Goal: Information Seeking & Learning: Learn about a topic

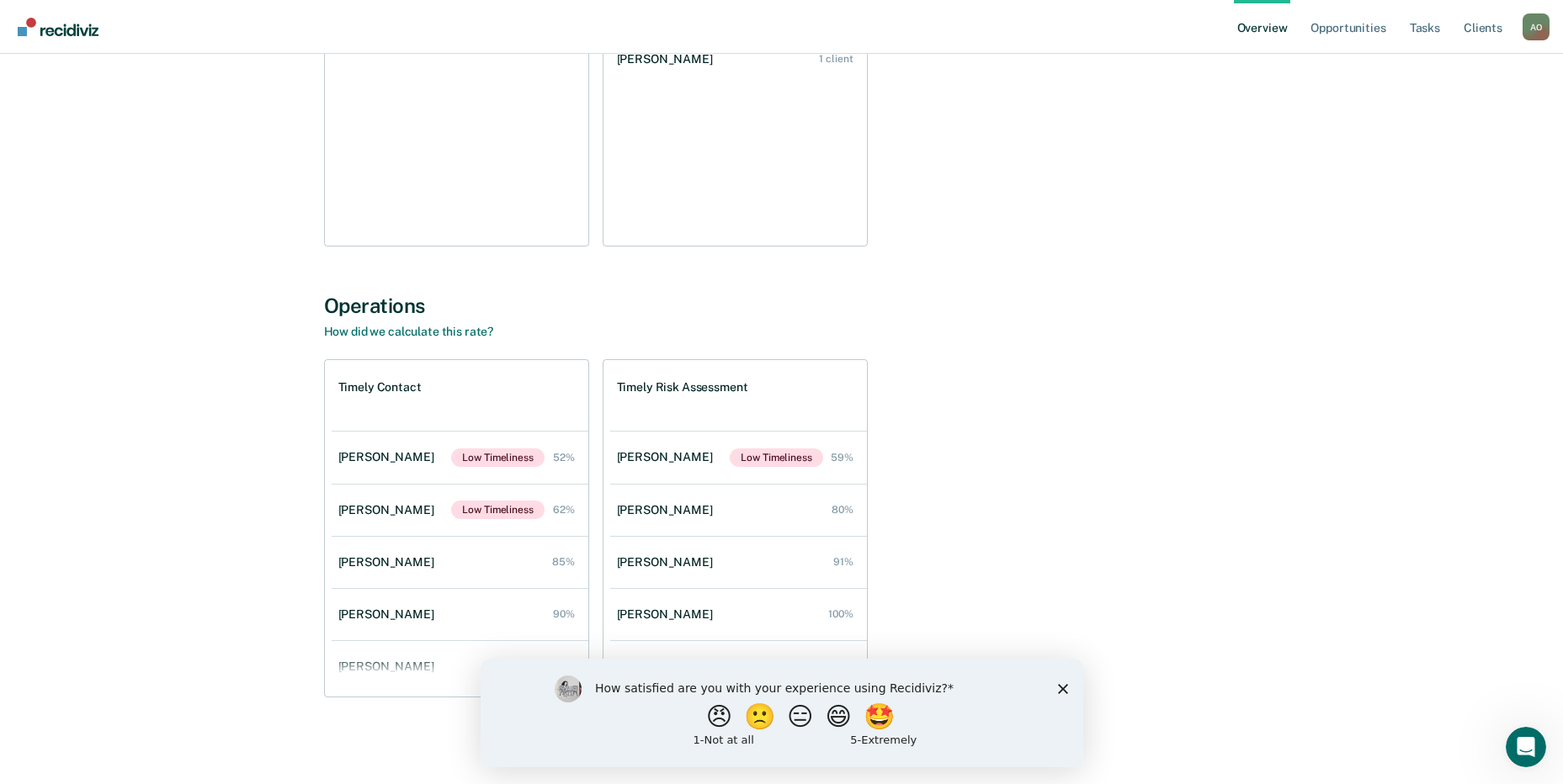
scroll to position [341, 0]
click at [1059, 689] on polygon "Close survey" at bounding box center [1062, 688] width 10 height 10
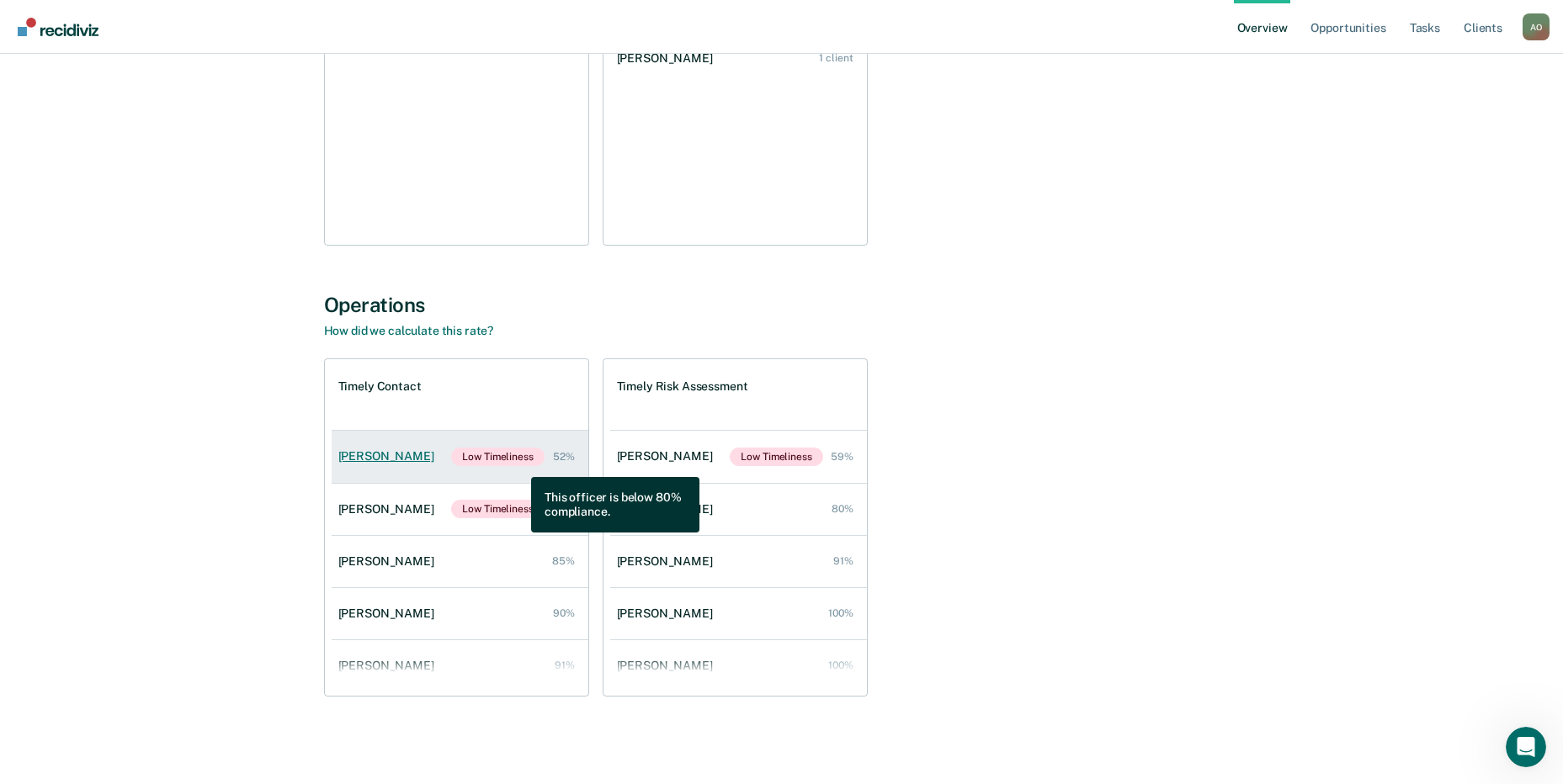
click at [519, 464] on span "Low Timeliness" at bounding box center [497, 456] width 92 height 18
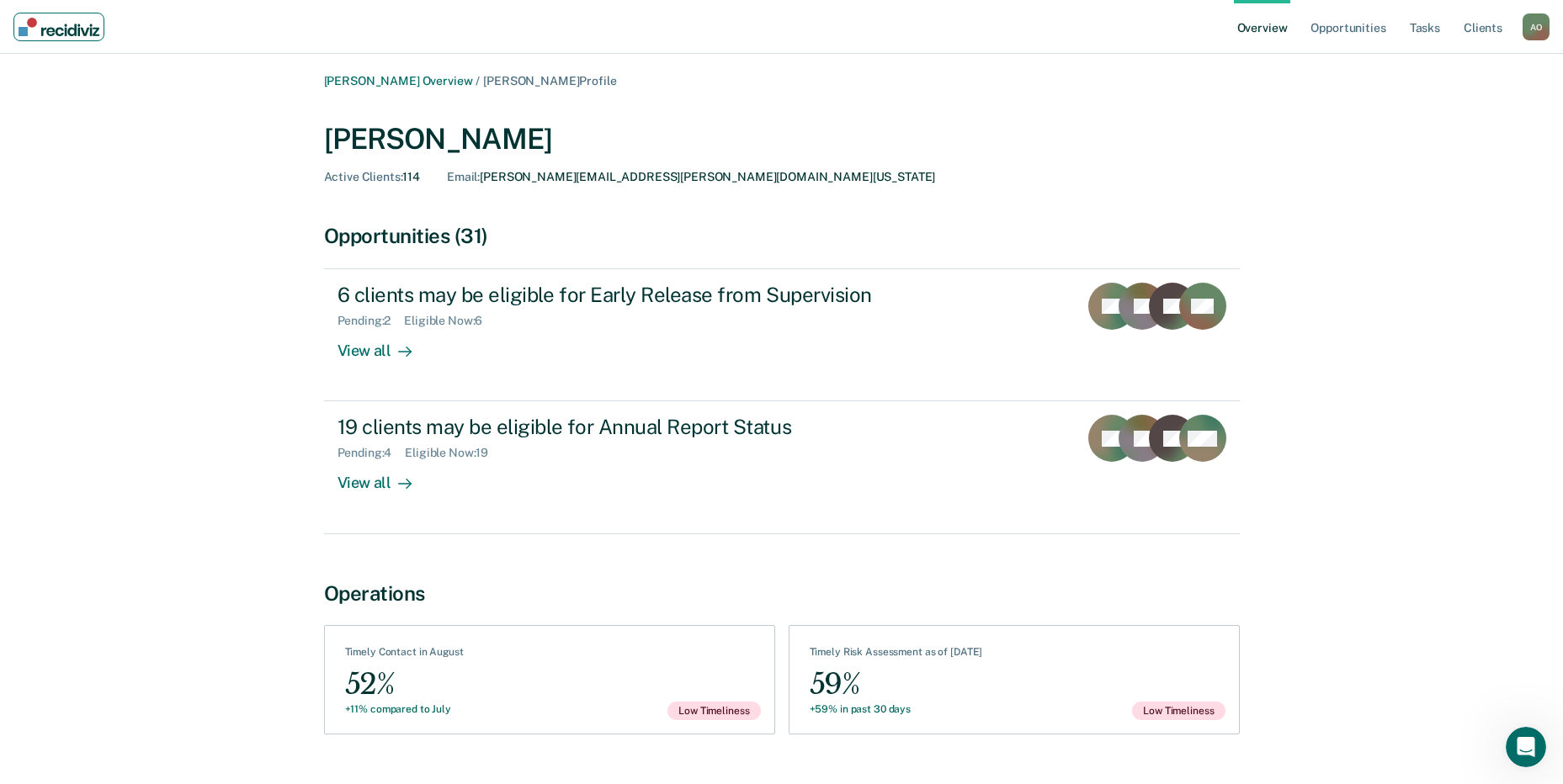
click at [90, 26] on img "Main navigation" at bounding box center [58, 27] width 81 height 18
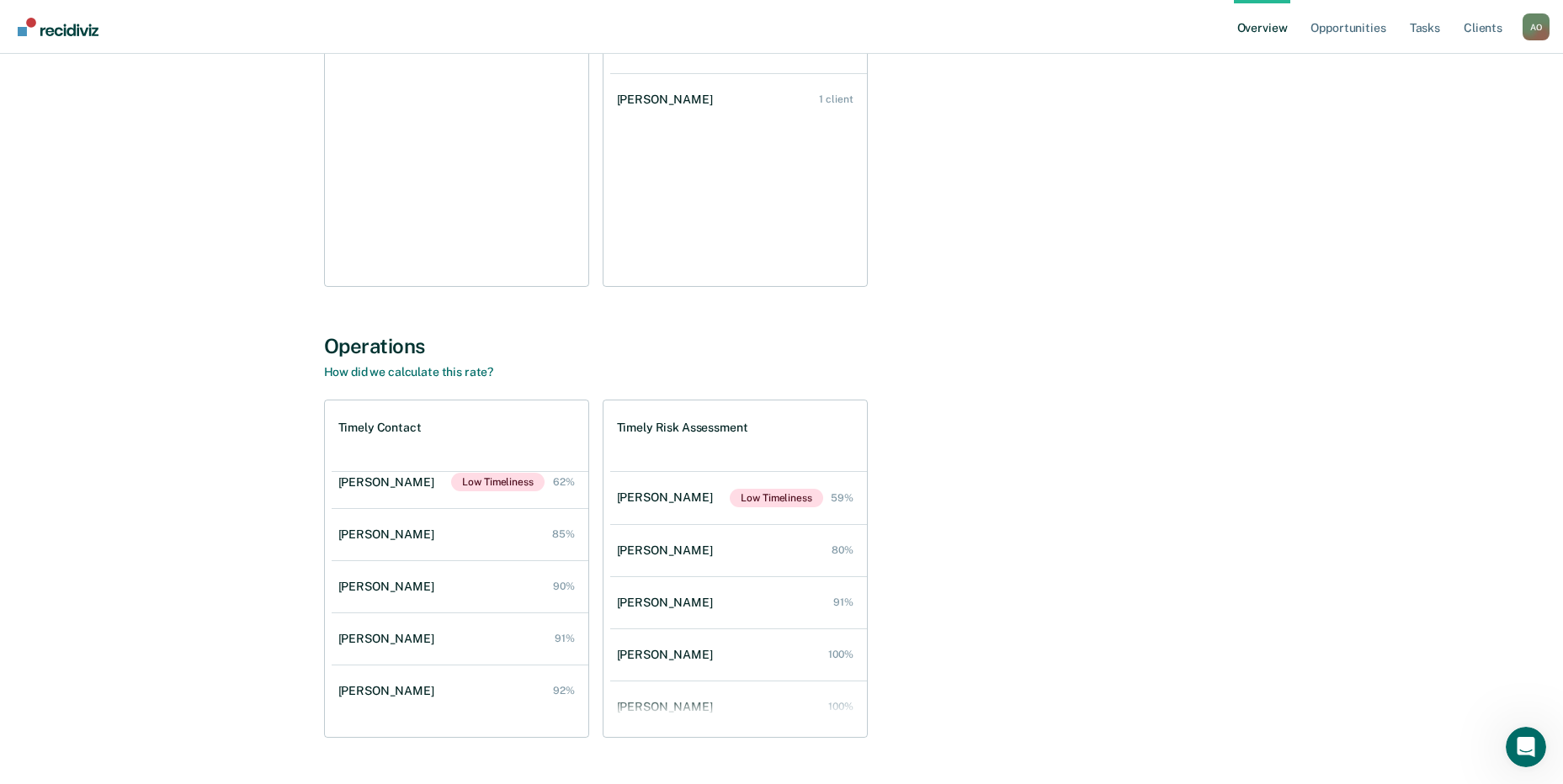
scroll to position [341, 0]
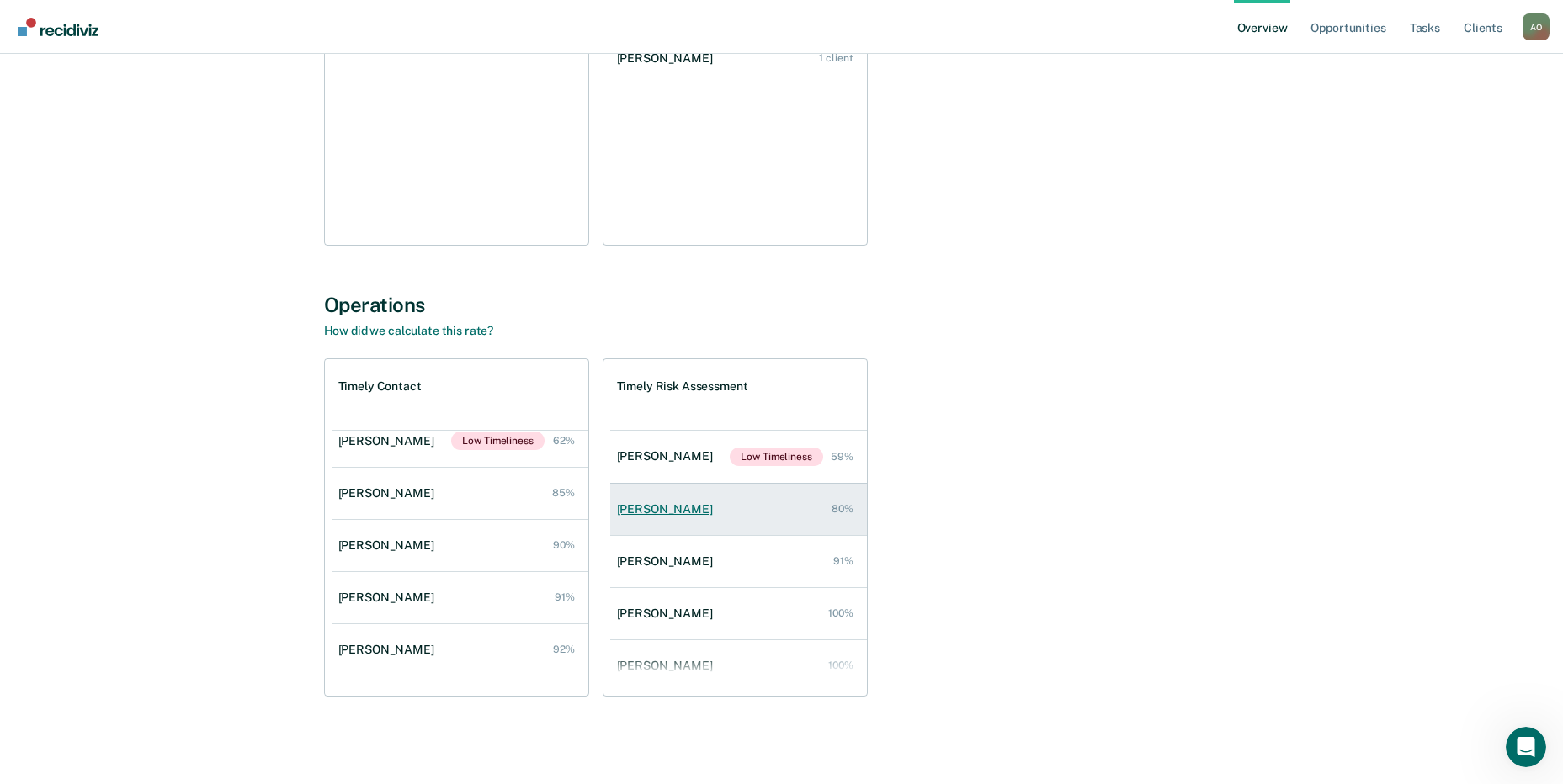
click at [672, 513] on div "[PERSON_NAME]" at bounding box center [668, 509] width 103 height 14
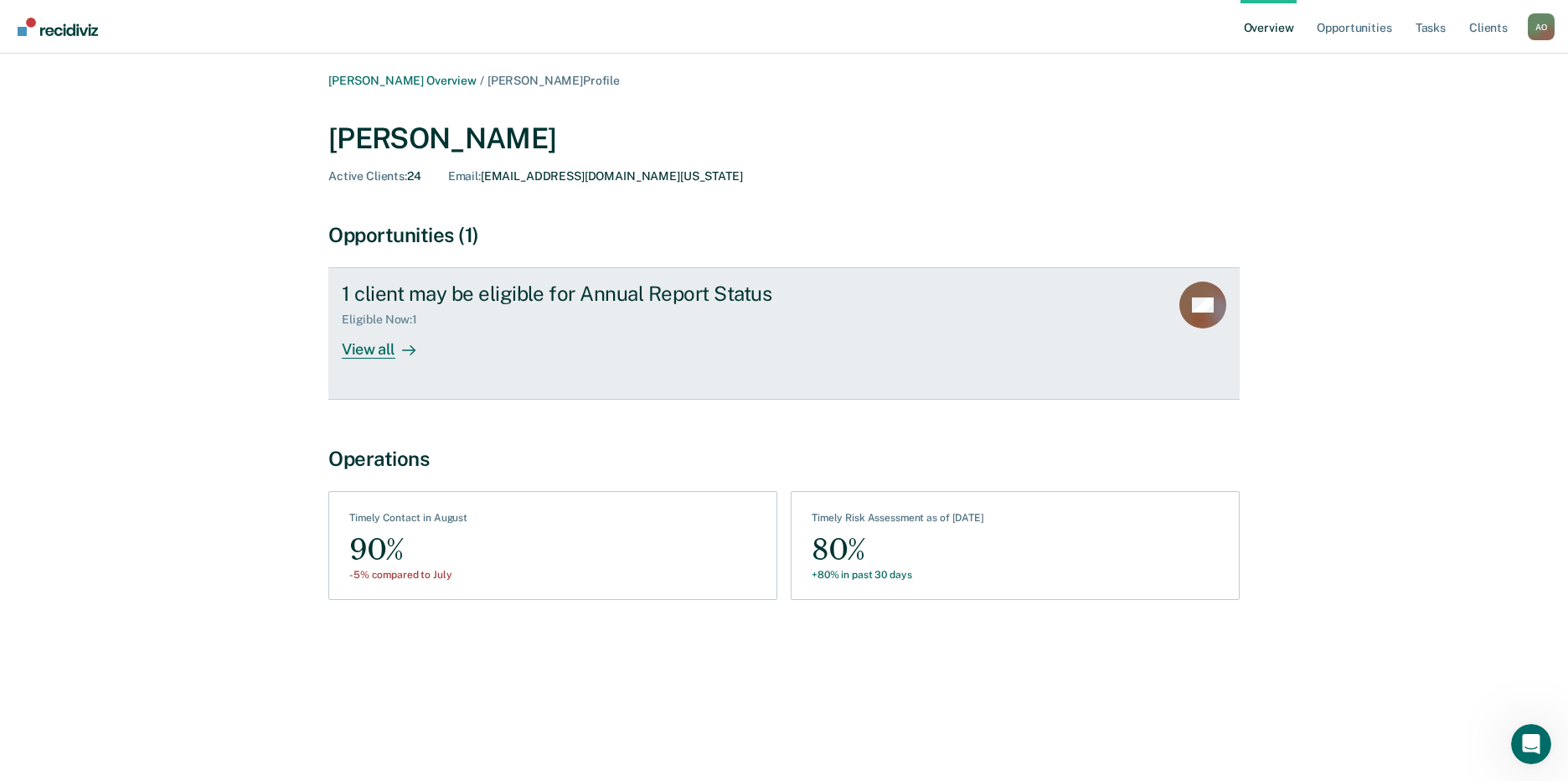
click at [412, 328] on div "View all" at bounding box center [388, 343] width 94 height 32
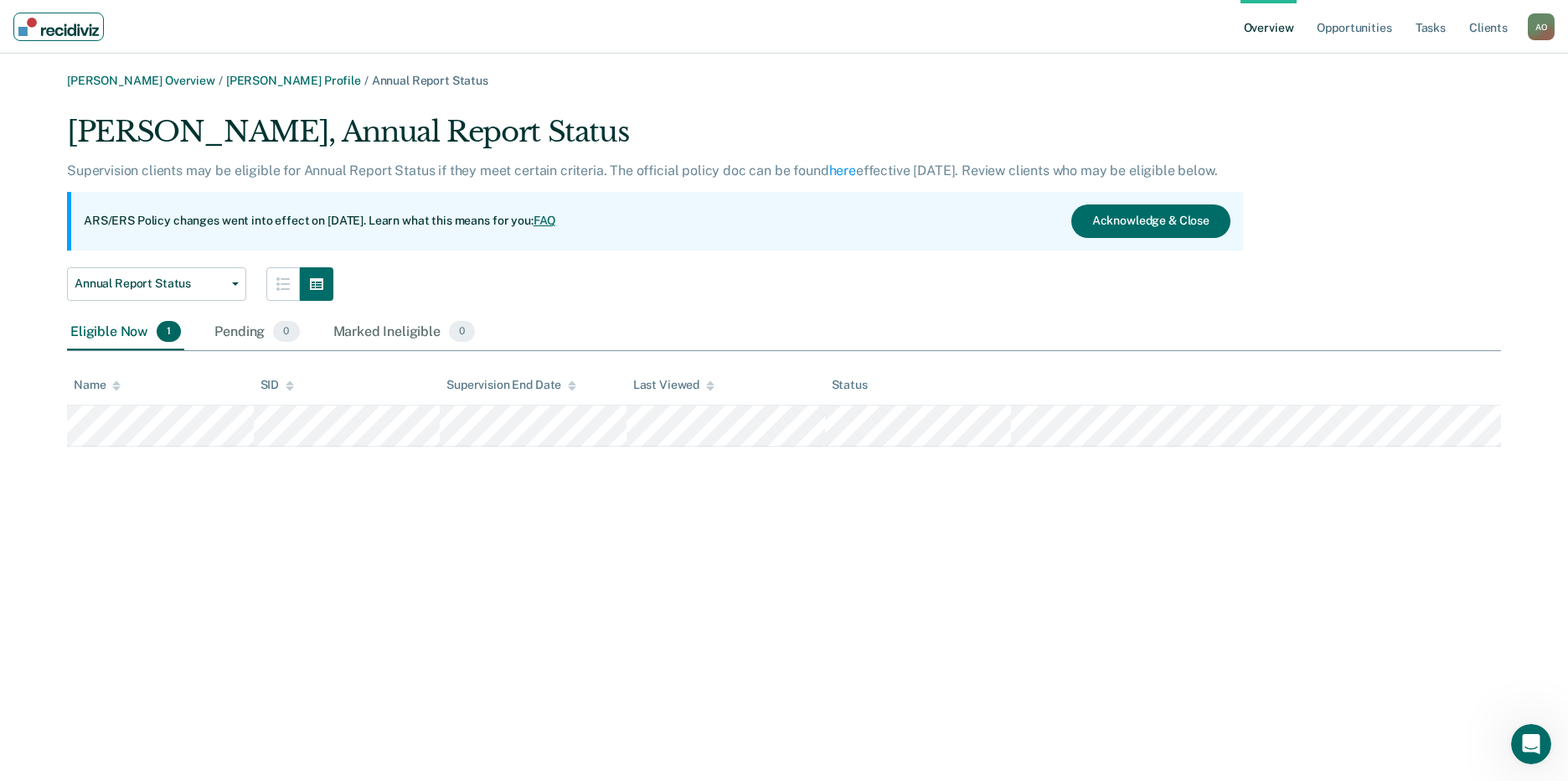
click at [75, 30] on img "Main navigation" at bounding box center [58, 27] width 81 height 18
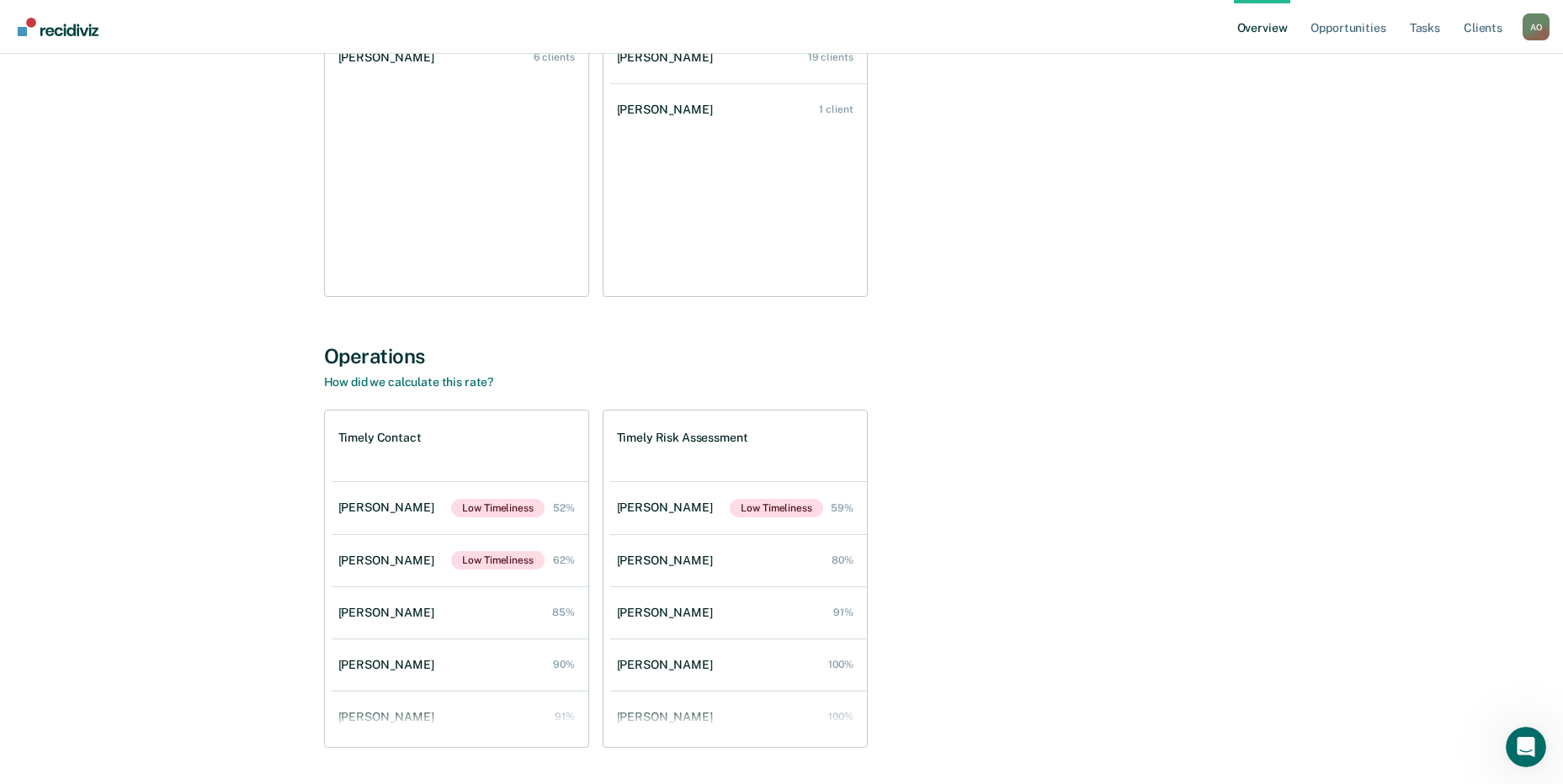
scroll to position [341, 0]
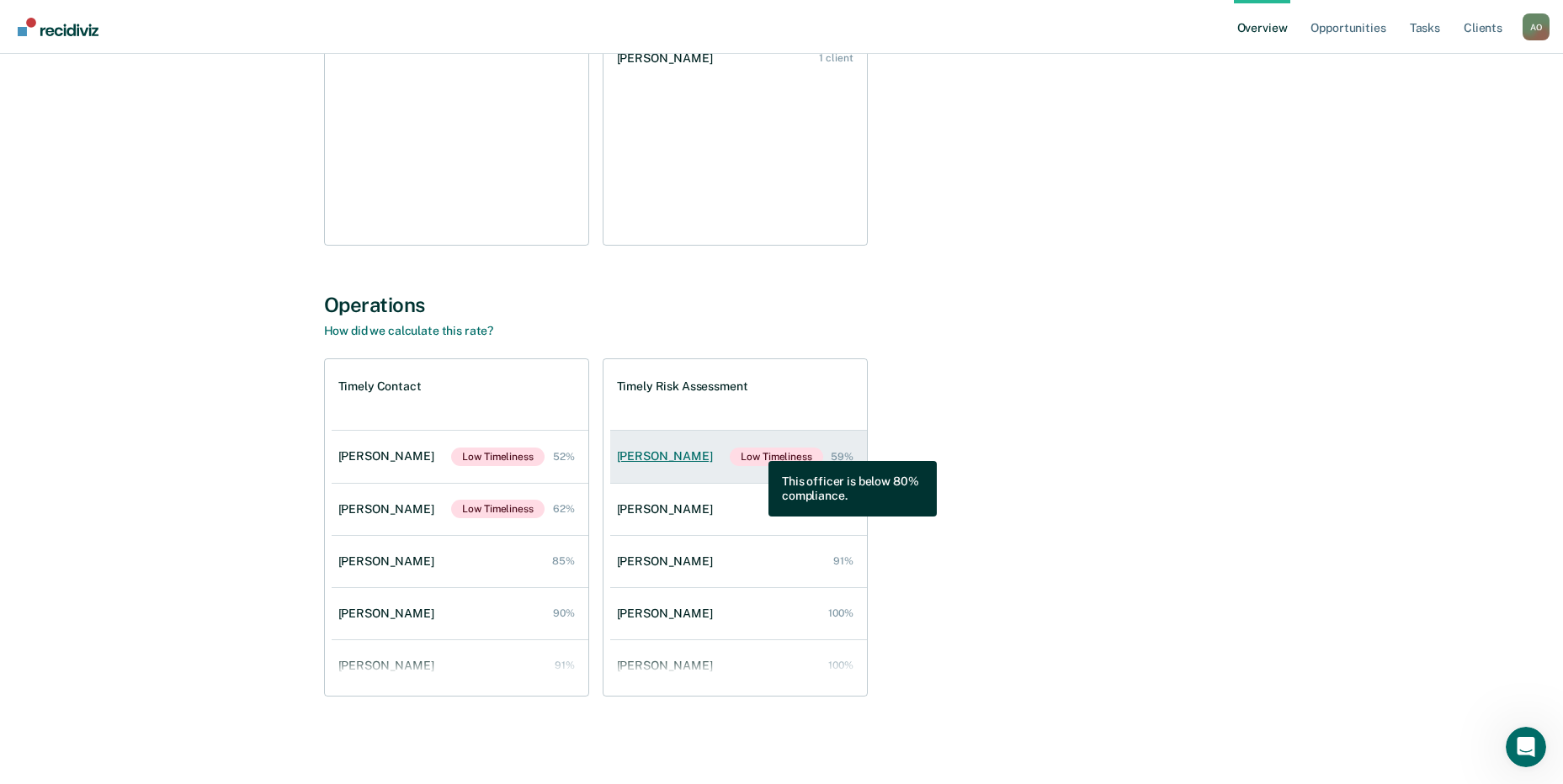
click at [756, 448] on span "Low Timeliness" at bounding box center [776, 456] width 92 height 18
